Goal: Book appointment/travel/reservation

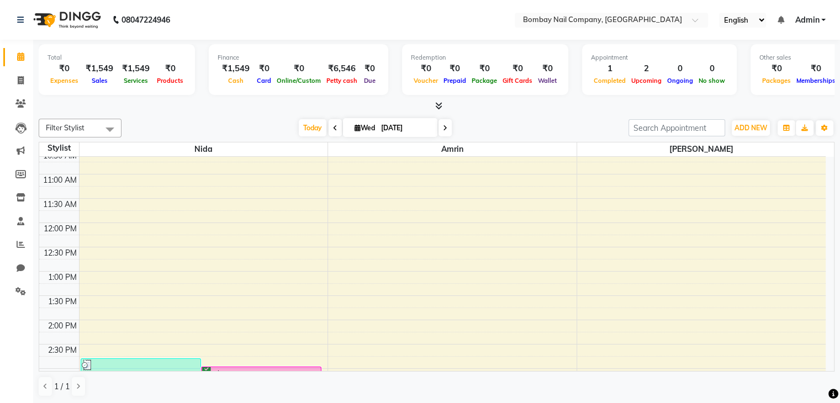
scroll to position [31, 0]
click at [457, 303] on div "10:00 AM 10:30 AM 11:00 AM 11:30 AM 12:00 PM 12:30 PM 1:00 PM 1:30 PM 2:00 PM 2…" at bounding box center [432, 393] width 787 height 534
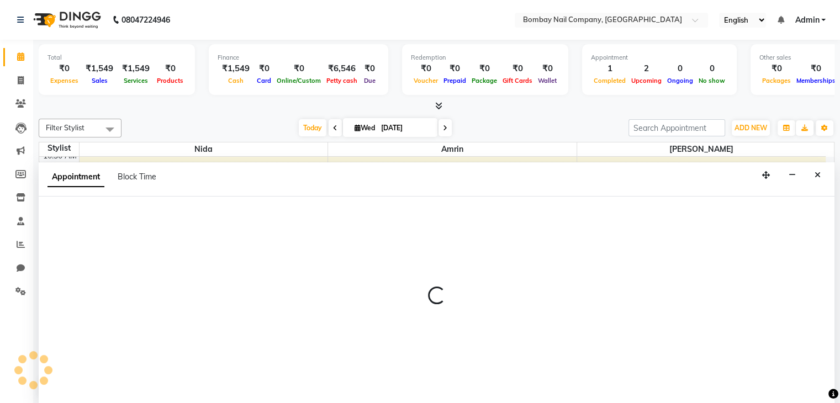
scroll to position [1, 0]
select select "89819"
select select "810"
select select "tentative"
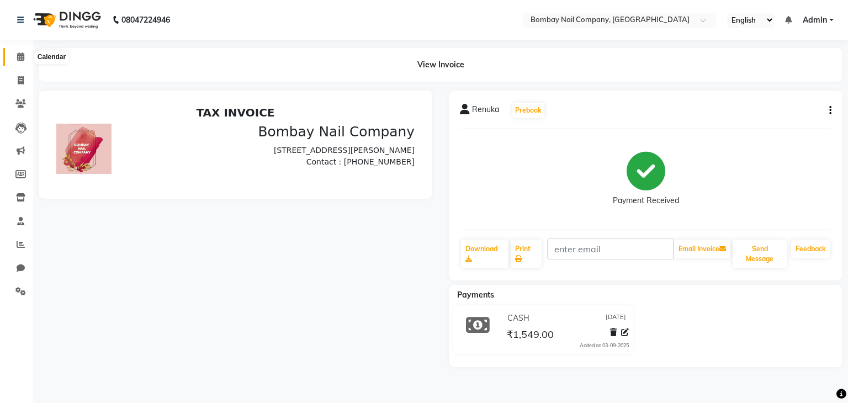
click at [15, 55] on span at bounding box center [20, 57] width 19 height 13
